Goal: Task Accomplishment & Management: Manage account settings

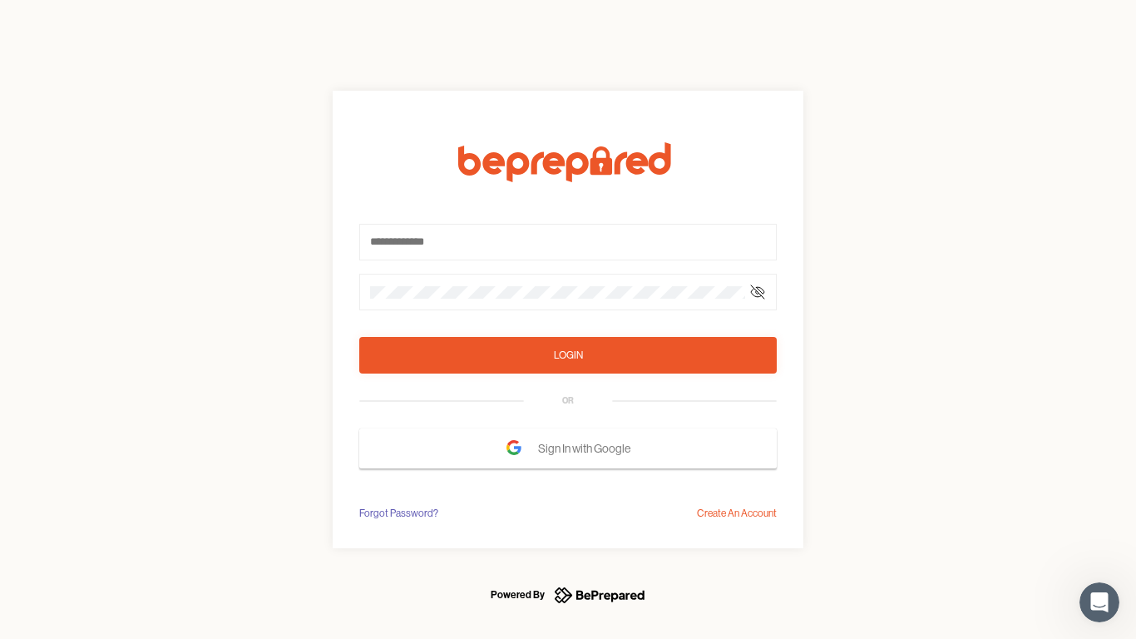
click at [568, 319] on form "Login OR Sign In with Google" at bounding box center [568, 305] width 418 height 326
click at [758, 292] on icon at bounding box center [757, 291] width 13 height 13
click at [568, 355] on div "Login" at bounding box center [568, 355] width 29 height 17
click at [568, 448] on span "Sign In with Google" at bounding box center [588, 448] width 101 height 30
click at [398, 513] on div "Forgot Password?" at bounding box center [398, 513] width 79 height 17
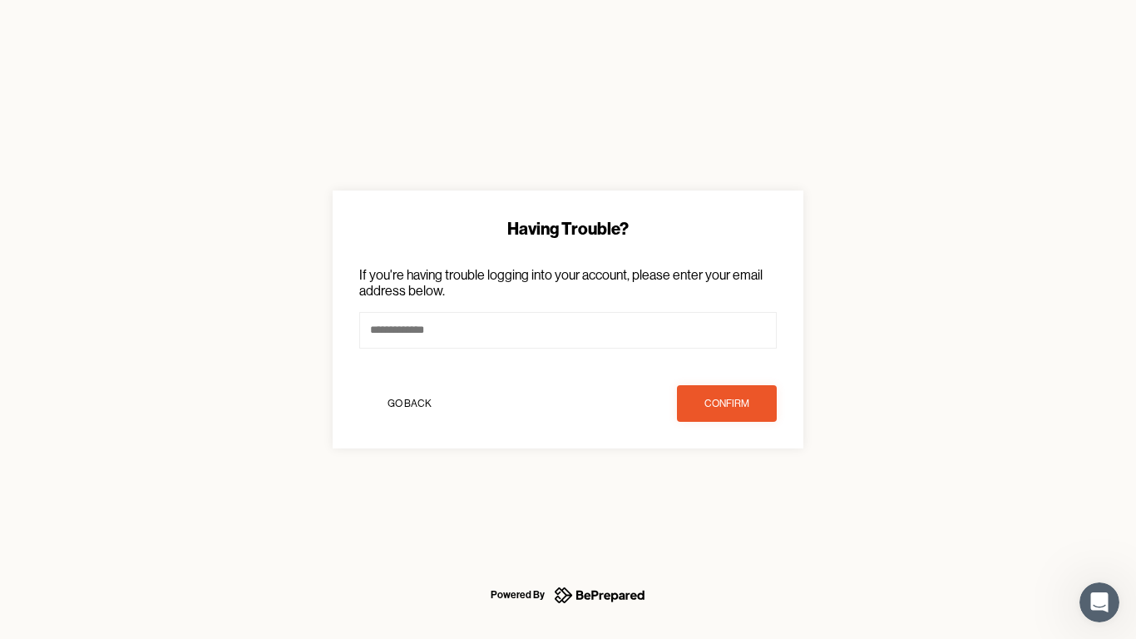
click at [737, 513] on div "Having Trouble? If you're having trouble logging into your account, please ente…" at bounding box center [568, 319] width 1136 height 639
click at [1100, 602] on icon "Open Intercom Messenger" at bounding box center [1099, 602] width 27 height 27
